Goal: Task Accomplishment & Management: Manage account settings

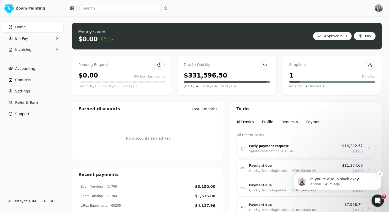
click at [336, 179] on p "Oh you're also in slack okay" at bounding box center [342, 179] width 66 height 5
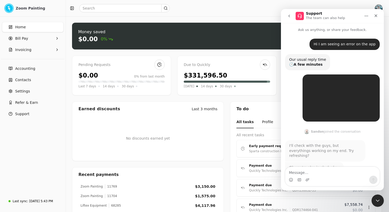
scroll to position [1, 0]
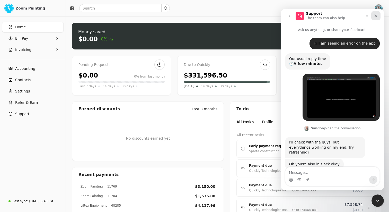
click at [376, 18] on icon "Close" at bounding box center [376, 16] width 4 height 4
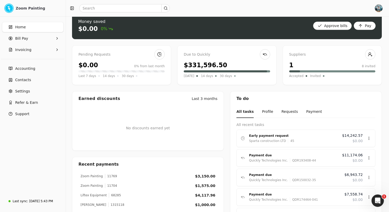
scroll to position [0, 0]
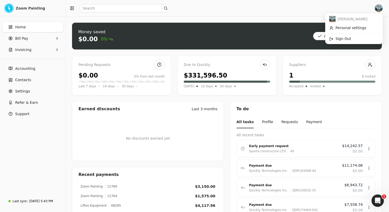
click at [378, 10] on img "button" at bounding box center [379, 8] width 8 height 8
click at [345, 39] on span "Sign Out" at bounding box center [343, 38] width 15 height 5
